Goal: Navigation & Orientation: Go to known website

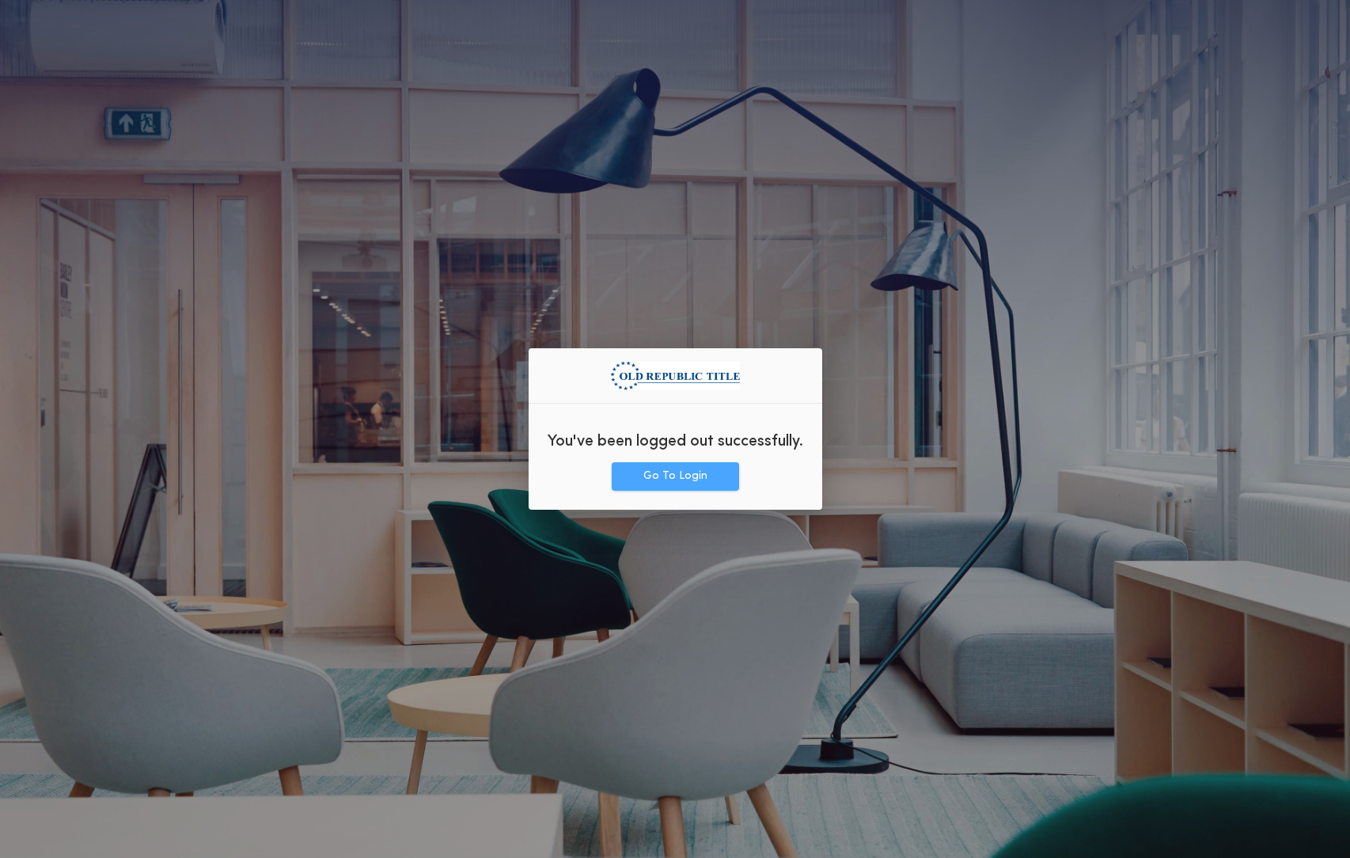
click at [696, 481] on button "Go To Login" at bounding box center [675, 476] width 127 height 28
